Goal: Information Seeking & Learning: Compare options

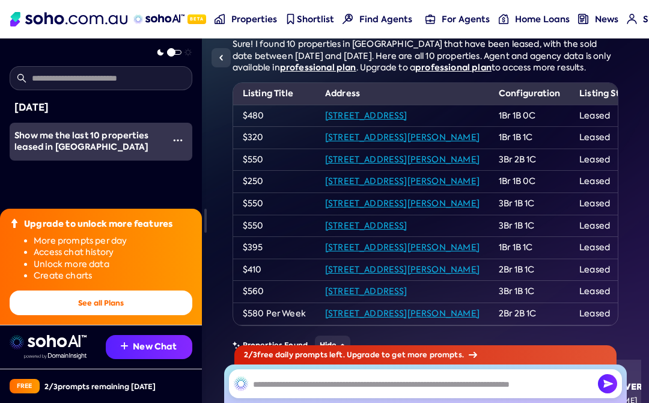
scroll to position [118, 0]
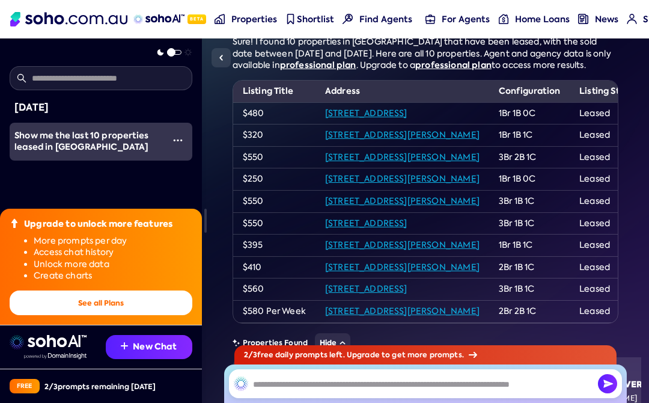
click at [275, 256] on td "$410" at bounding box center [274, 267] width 82 height 22
click at [325, 261] on link "[STREET_ADDRESS][PERSON_NAME]" at bounding box center [402, 266] width 154 height 11
click at [283, 300] on td "$580 Per Week" at bounding box center [274, 311] width 82 height 22
click at [334, 305] on link "[STREET_ADDRESS][PERSON_NAME]" at bounding box center [402, 310] width 154 height 11
click at [275, 102] on td "$480" at bounding box center [274, 113] width 82 height 22
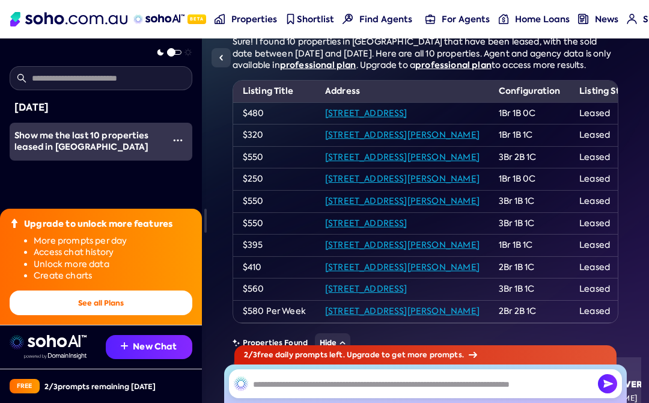
click at [343, 108] on link "[STREET_ADDRESS]" at bounding box center [366, 113] width 82 height 11
click at [347, 129] on link "[STREET_ADDRESS][PERSON_NAME]" at bounding box center [402, 134] width 154 height 11
click at [375, 173] on link "[STREET_ADDRESS][PERSON_NAME]" at bounding box center [402, 178] width 154 height 11
click at [267, 212] on td "$550" at bounding box center [274, 223] width 82 height 22
click at [337, 218] on link "[STREET_ADDRESS]" at bounding box center [366, 223] width 82 height 11
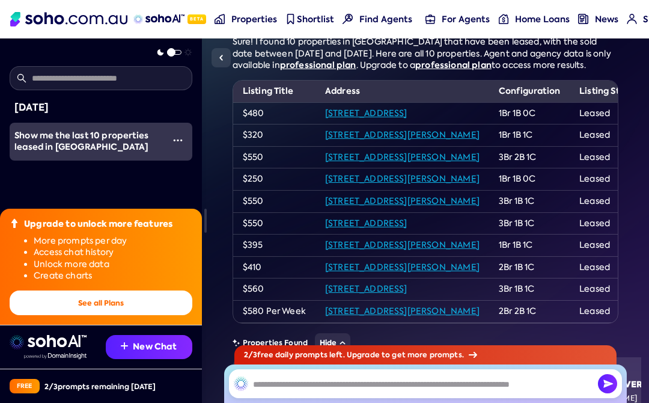
click at [335, 239] on link "[STREET_ADDRESS][PERSON_NAME]" at bounding box center [402, 244] width 154 height 11
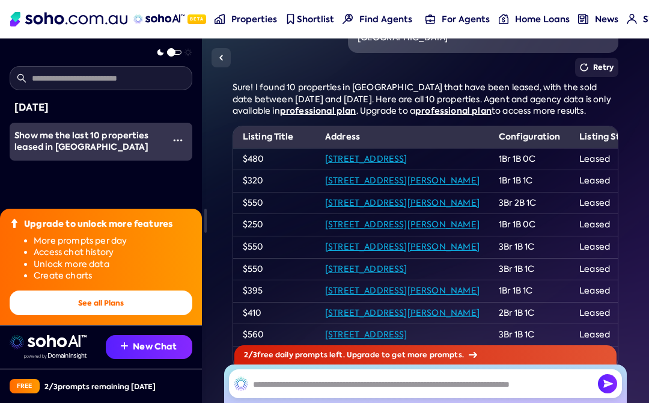
scroll to position [58, 0]
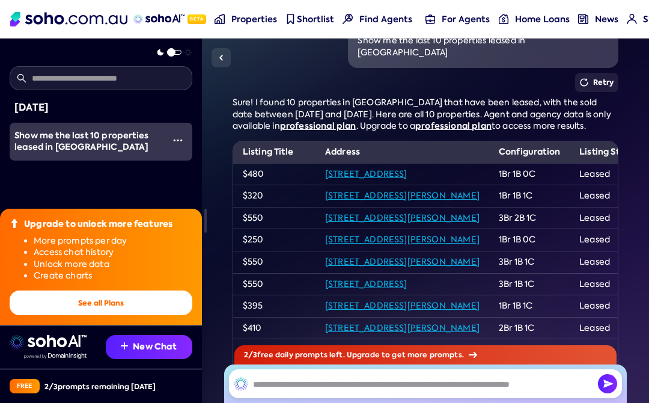
click at [424, 234] on link "[STREET_ADDRESS][PERSON_NAME]" at bounding box center [402, 239] width 154 height 11
